Goal: Check status: Check status

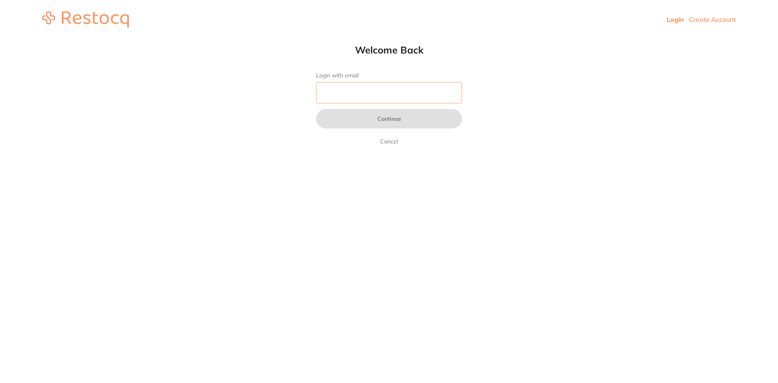
click at [380, 89] on input "Login with email" at bounding box center [389, 92] width 146 height 21
type input "[EMAIL_ADDRESS][DOMAIN_NAME]"
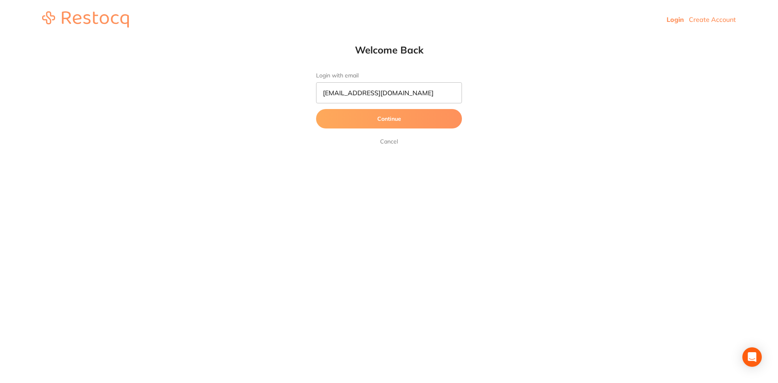
click at [390, 121] on button "Continue" at bounding box center [389, 118] width 146 height 19
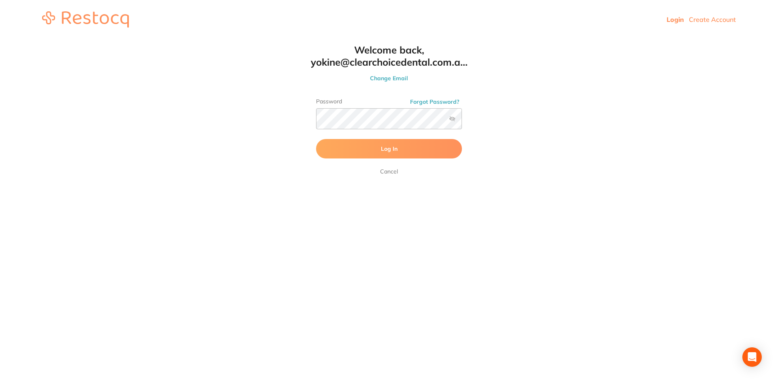
click at [392, 146] on span "Log In" at bounding box center [389, 148] width 17 height 7
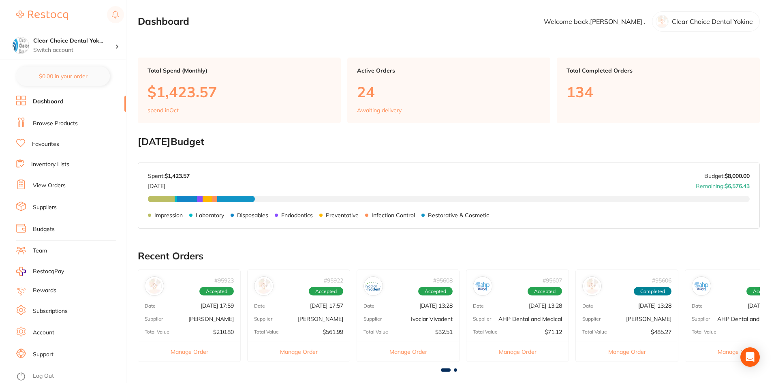
click at [58, 186] on link "View Orders" at bounding box center [49, 185] width 33 height 8
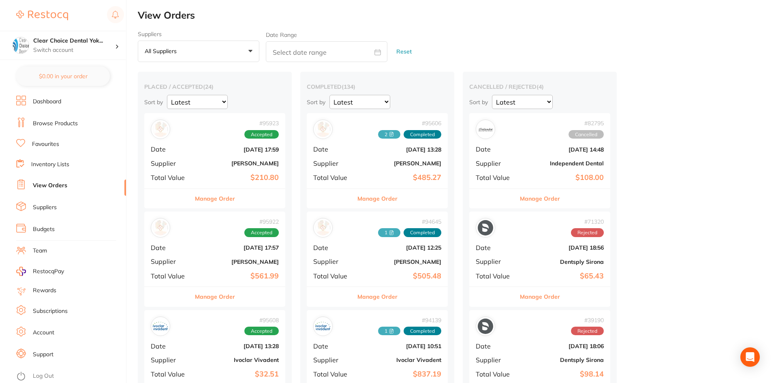
click at [214, 302] on button "Manage Order" at bounding box center [215, 296] width 40 height 19
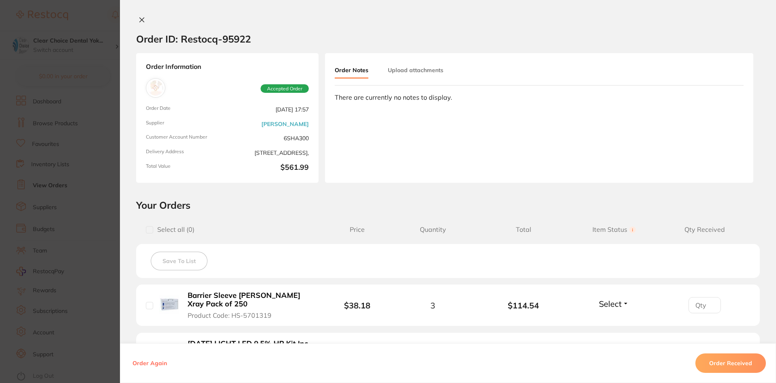
click at [417, 68] on button "Upload attachments" at bounding box center [415, 70] width 55 height 15
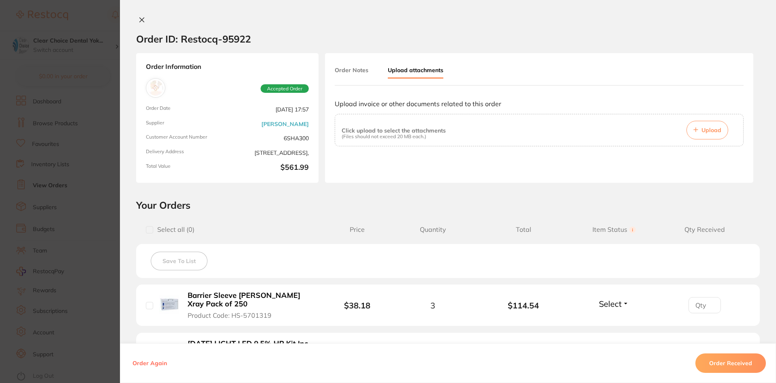
click at [708, 130] on span "Upload" at bounding box center [711, 129] width 20 height 7
